Goal: Transaction & Acquisition: Purchase product/service

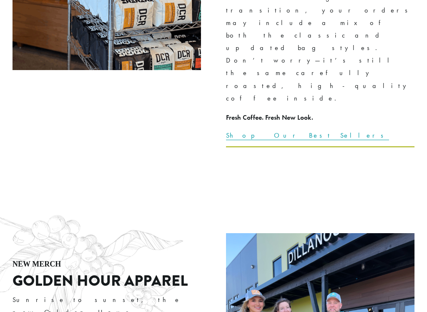
scroll to position [1288, 0]
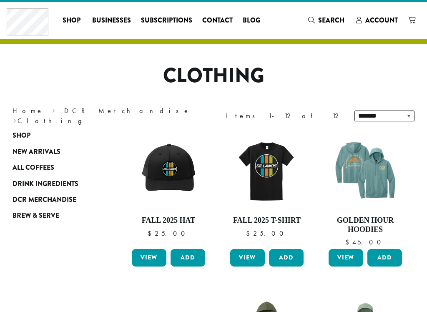
scroll to position [13, 0]
click at [343, 259] on link "View" at bounding box center [345, 258] width 35 height 18
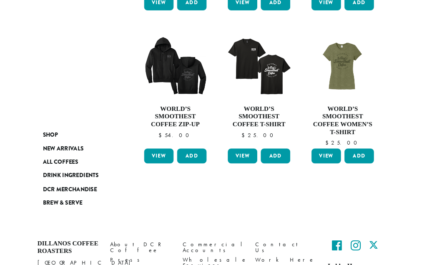
scroll to position [707, 0]
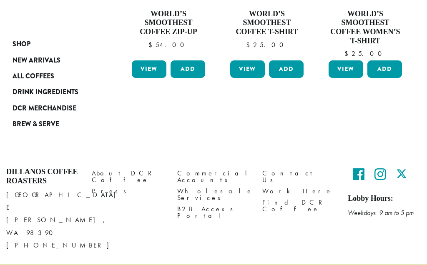
click at [280, 185] on link "Work Here" at bounding box center [298, 190] width 73 height 11
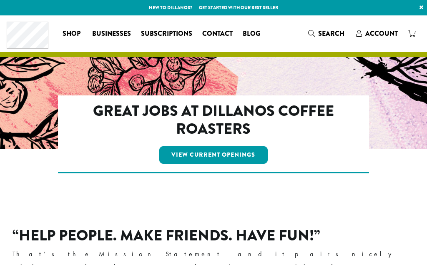
click at [238, 155] on link "View Current Openings" at bounding box center [213, 155] width 109 height 18
